Goal: Task Accomplishment & Management: Manage account settings

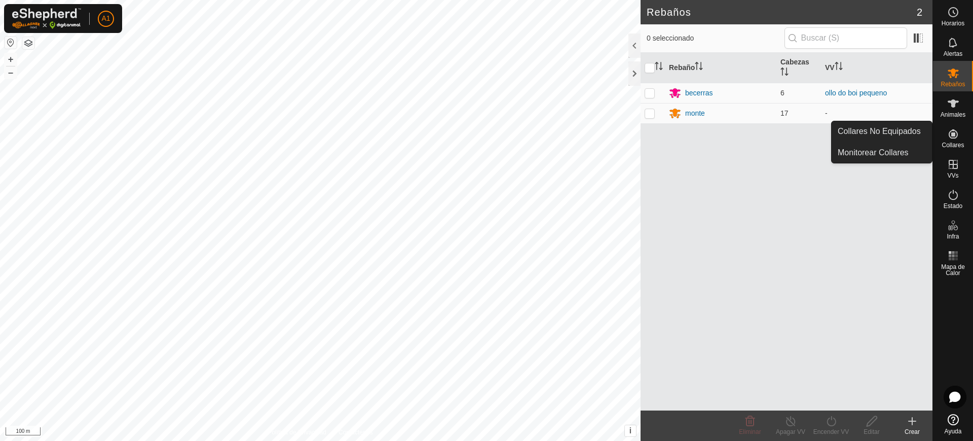
click at [950, 134] on icon at bounding box center [954, 134] width 12 height 12
click at [923, 131] on link "Collares No Equipados" at bounding box center [882, 131] width 100 height 20
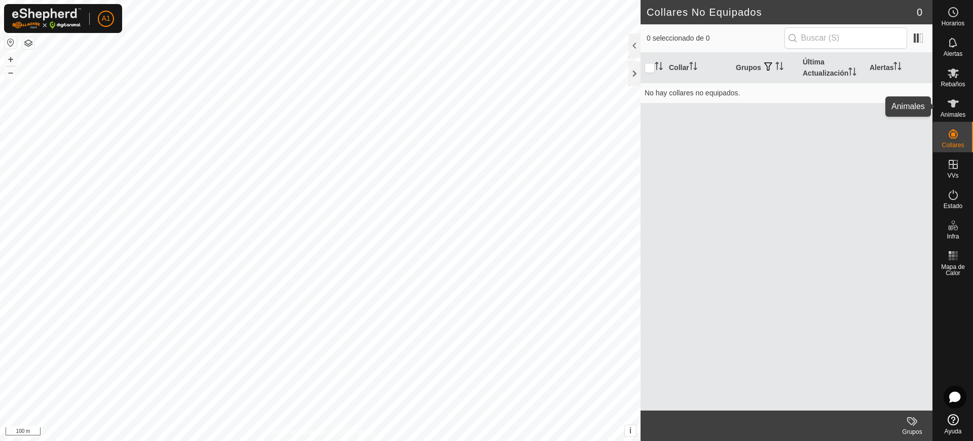
click at [963, 107] on div "Animales" at bounding box center [953, 106] width 40 height 30
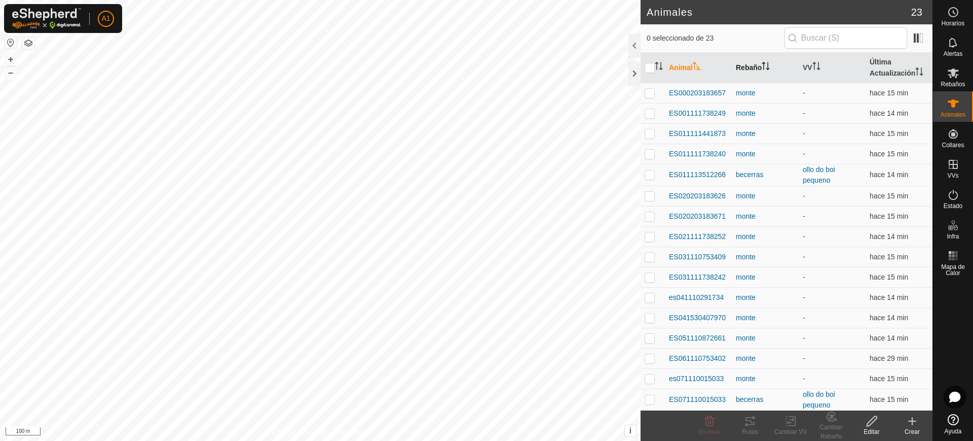
click at [761, 63] on th "Rebaño" at bounding box center [765, 68] width 67 height 30
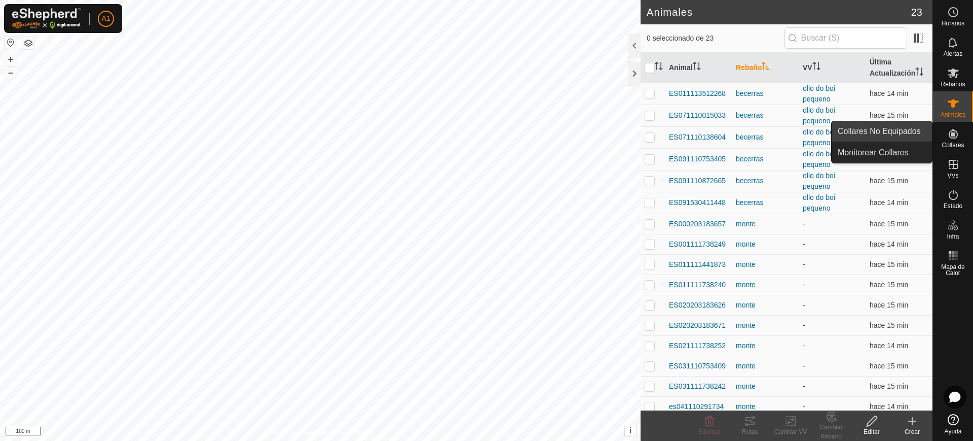
click at [912, 139] on link "Collares No Equipados" at bounding box center [882, 131] width 100 height 20
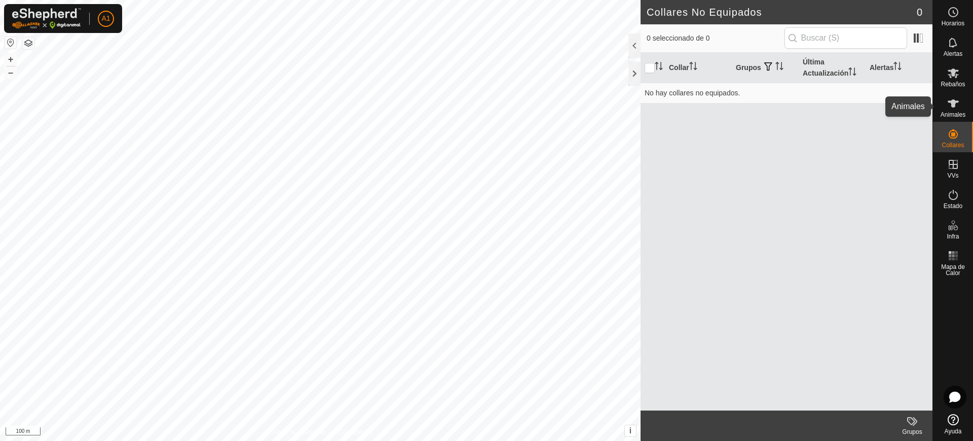
click at [955, 106] on icon at bounding box center [953, 103] width 11 height 8
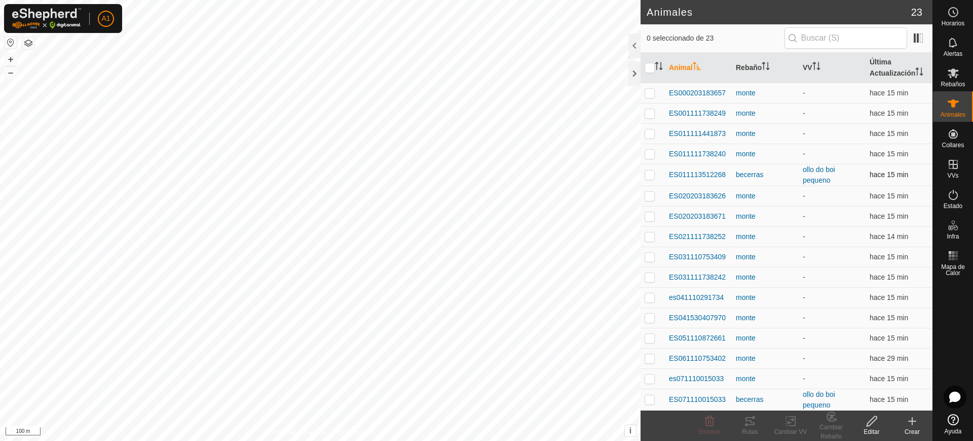
scroll to position [158, 0]
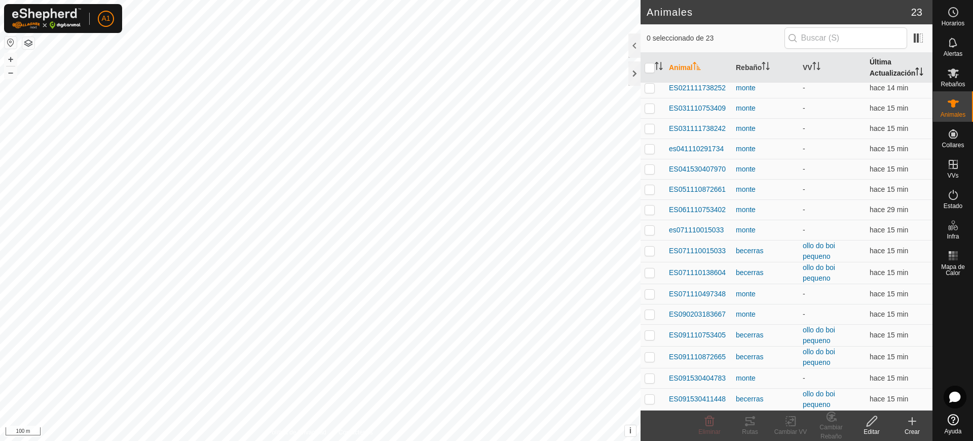
click at [874, 74] on th "Última Actualización" at bounding box center [899, 68] width 67 height 30
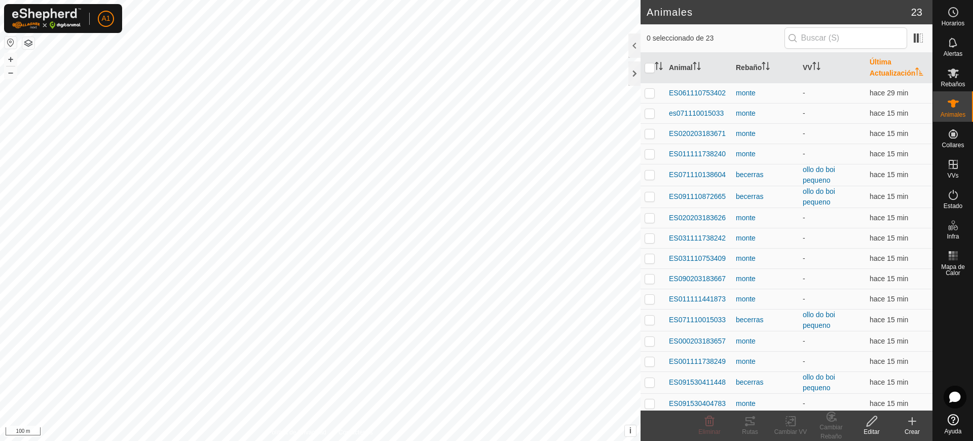
click at [874, 74] on th "Última Actualización" at bounding box center [899, 68] width 67 height 30
click at [813, 67] on icon "Activar para ordenar" at bounding box center [817, 66] width 8 height 8
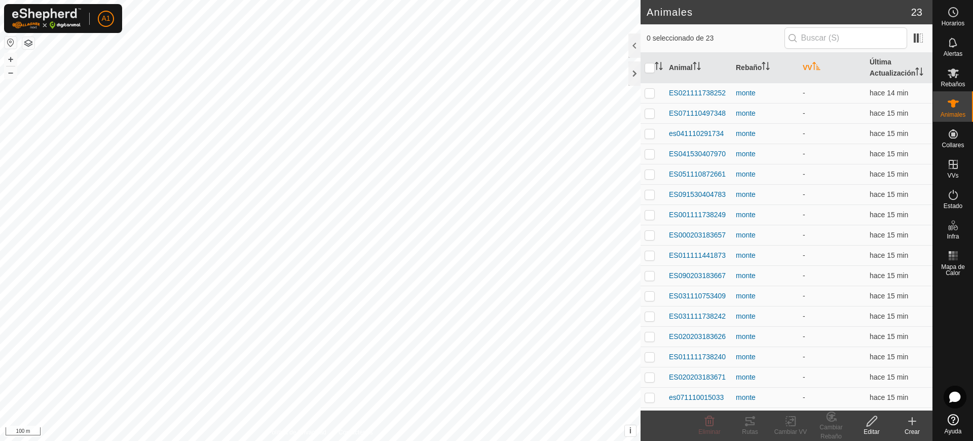
click at [813, 67] on icon "Activar para ordenar" at bounding box center [817, 66] width 8 height 8
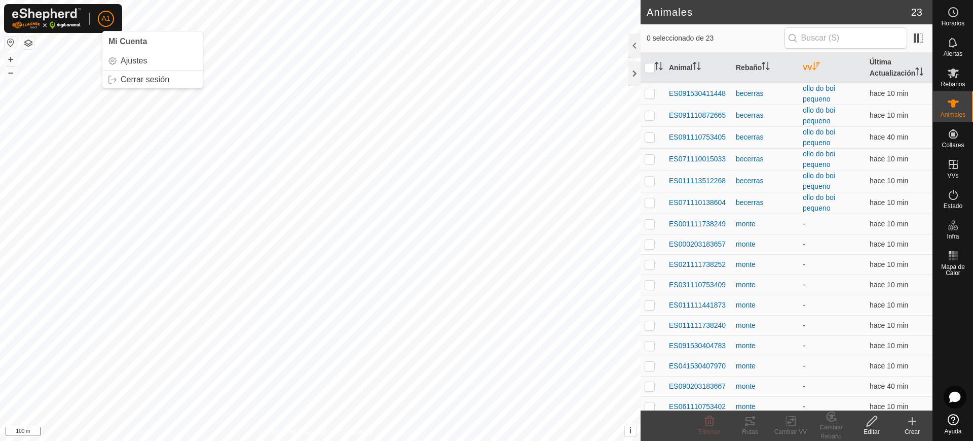
click at [110, 12] on p-avatar "A1" at bounding box center [106, 19] width 16 height 16
click at [146, 87] on div "Mi Cuenta Ajustes Cerrar sesión" at bounding box center [152, 59] width 101 height 57
click at [153, 78] on link "Cerrar sesión" at bounding box center [152, 79] width 100 height 16
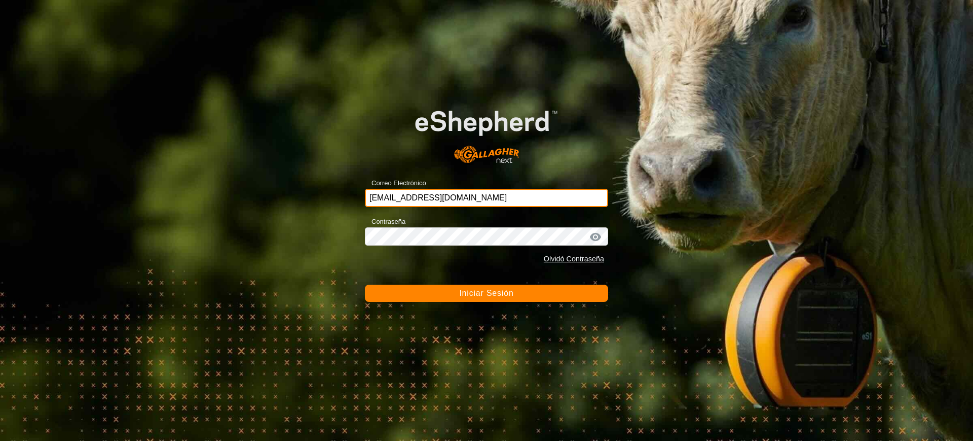
click at [454, 205] on input "[EMAIL_ADDRESS][DOMAIN_NAME]" at bounding box center [486, 198] width 243 height 18
type input "[EMAIL_ADDRESS][DOMAIN_NAME]"
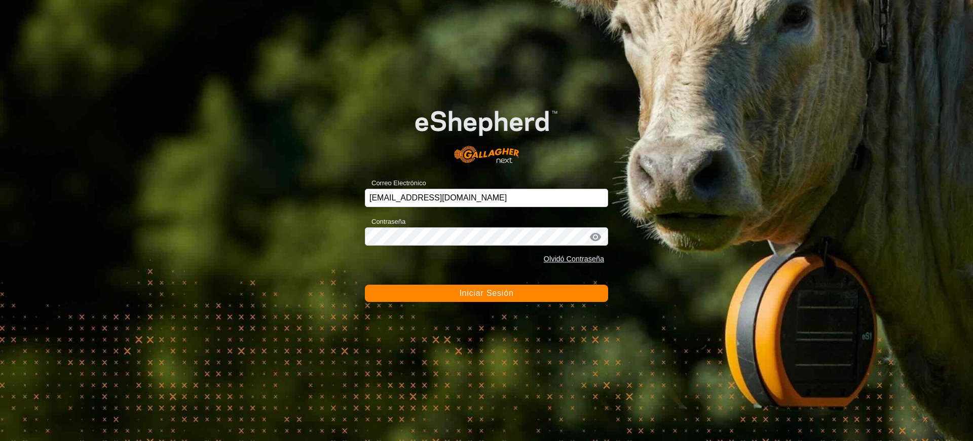
click at [511, 284] on button "Iniciar Sesión" at bounding box center [486, 292] width 243 height 17
